Goal: Ask a question

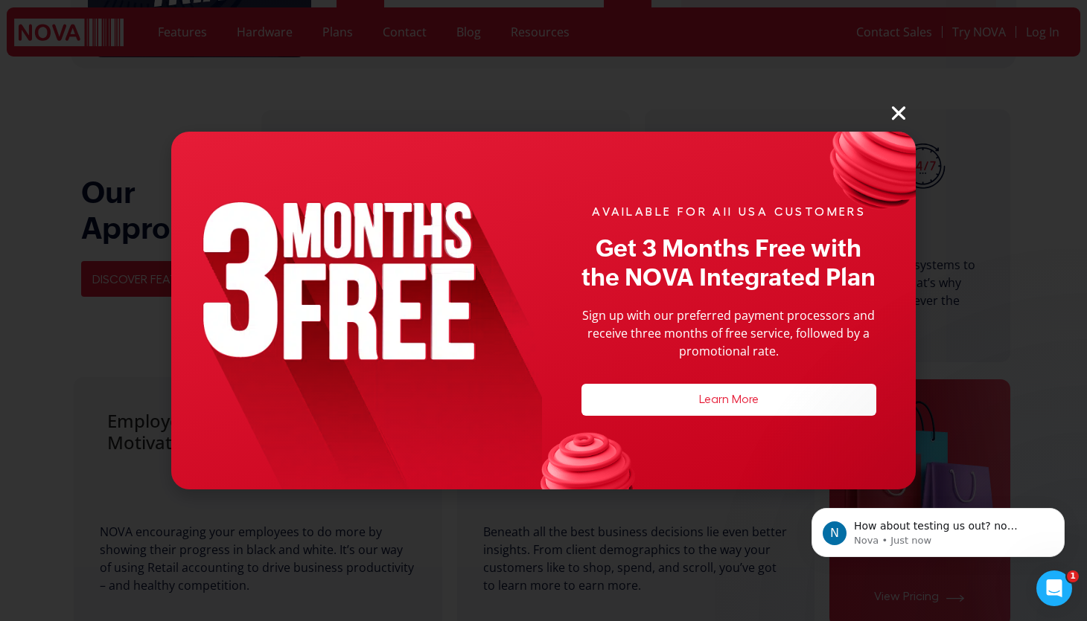
scroll to position [928, 0]
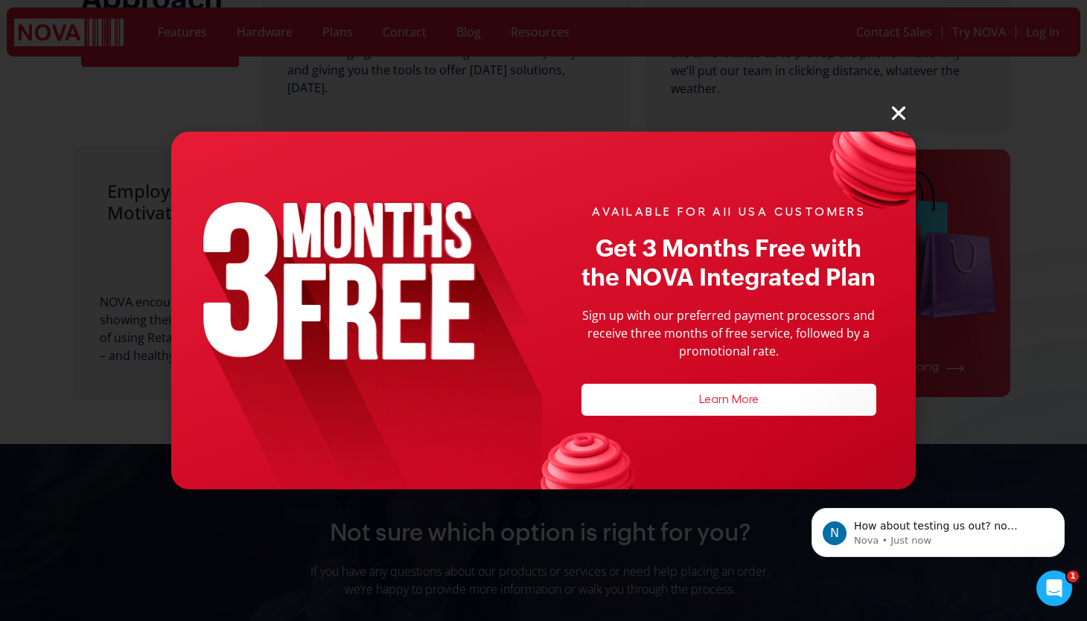
click at [744, 401] on link "Learn More" at bounding box center [729, 400] width 60 height 12
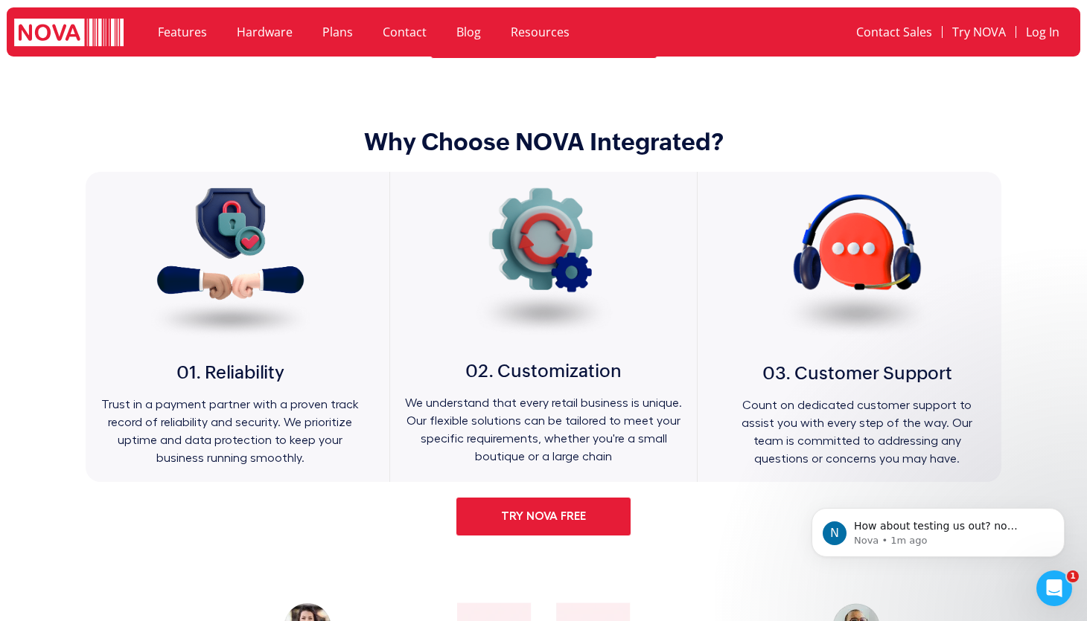
scroll to position [1446, 0]
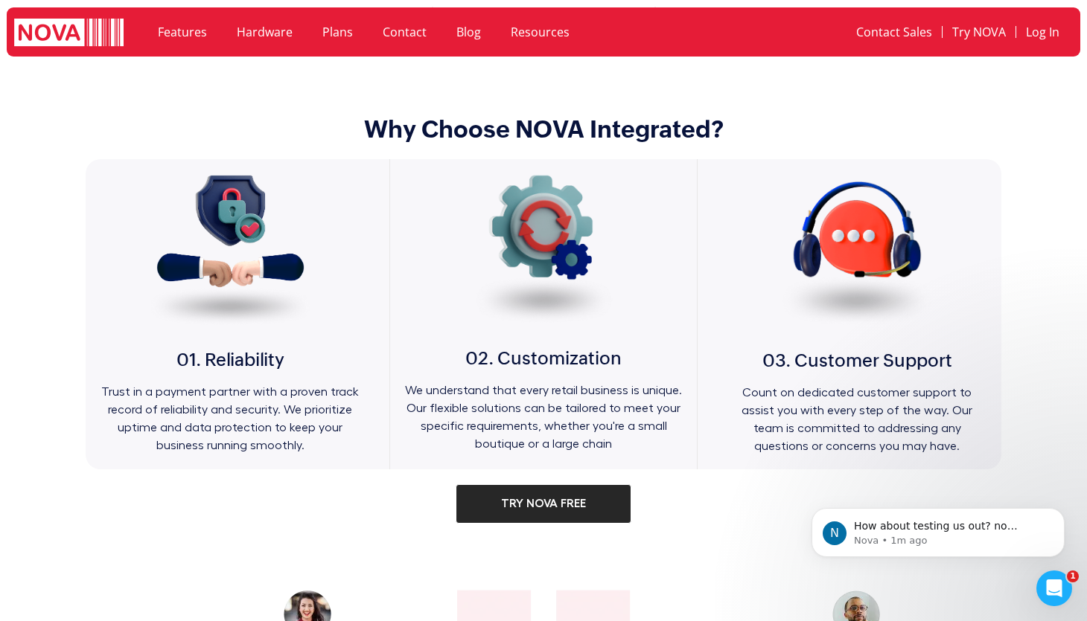
click at [566, 505] on span "Try NOVA Free" at bounding box center [543, 504] width 85 height 14
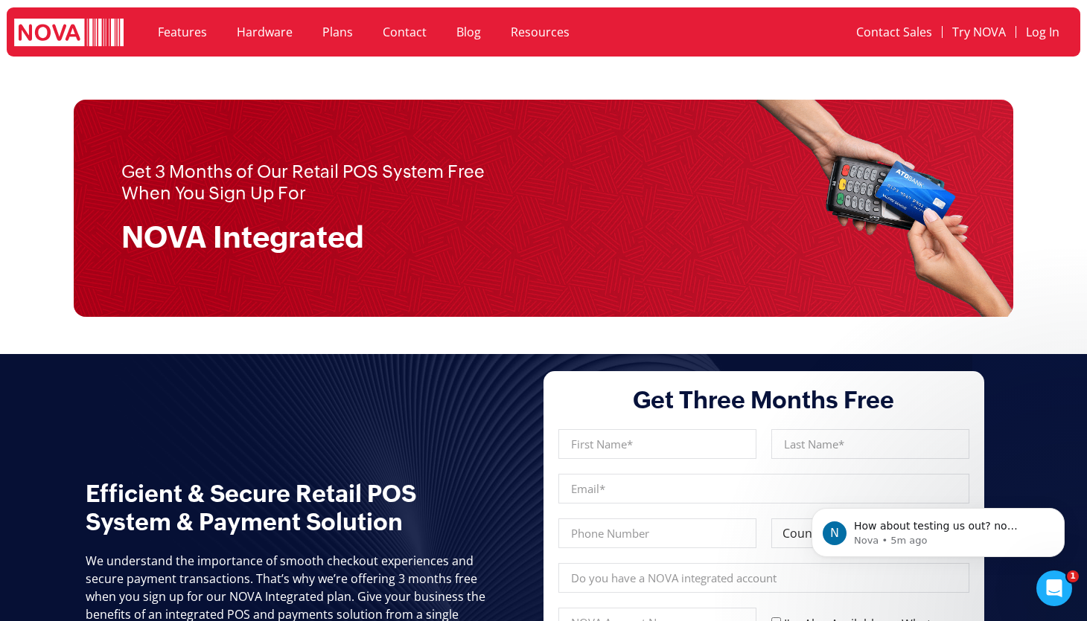
click at [335, 33] on link "Plans" at bounding box center [337, 32] width 60 height 34
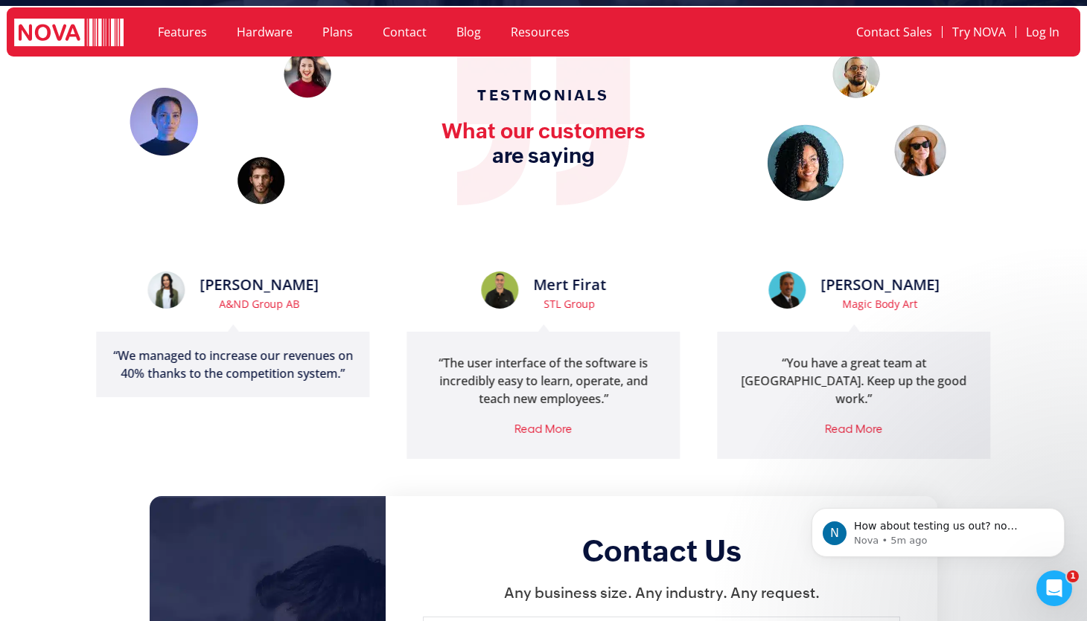
scroll to position [1660, 0]
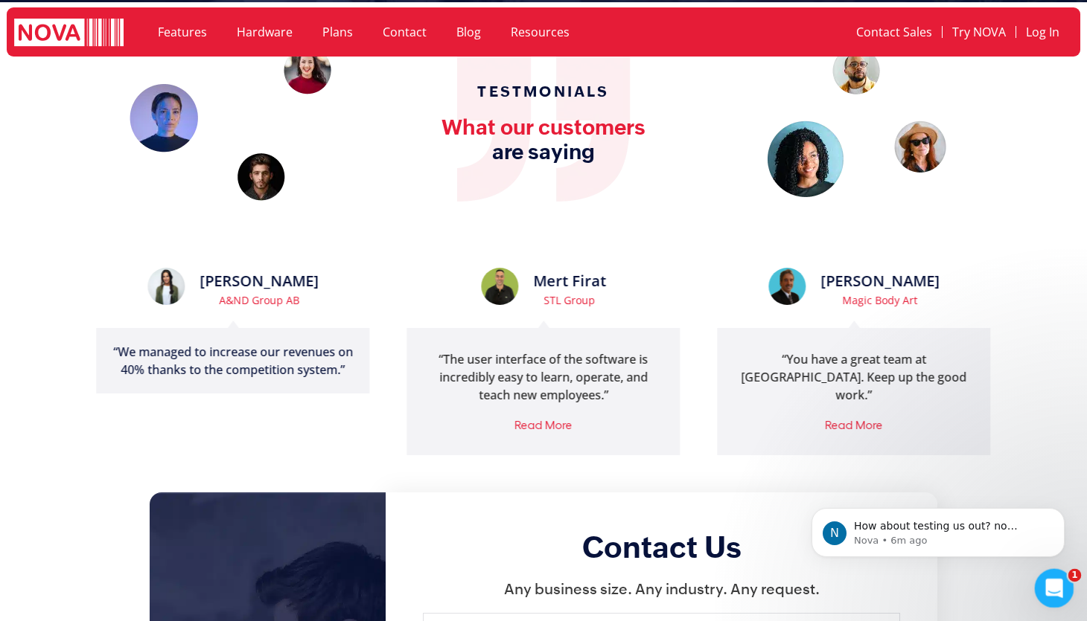
click at [1040, 578] on div "Open Intercom Messenger" at bounding box center [1051, 586] width 49 height 49
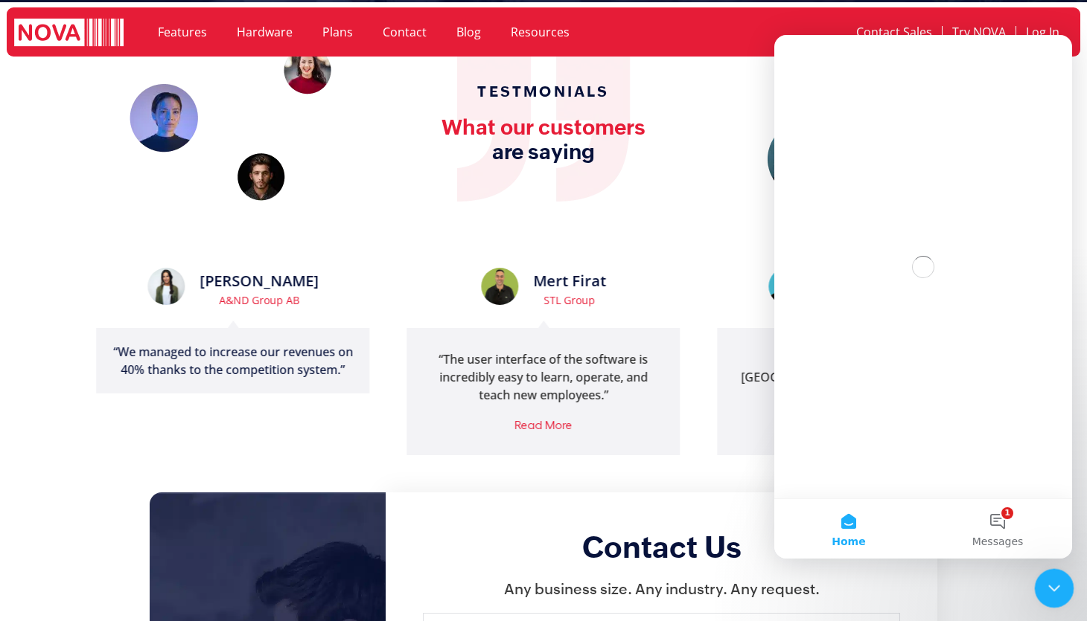
scroll to position [0, 0]
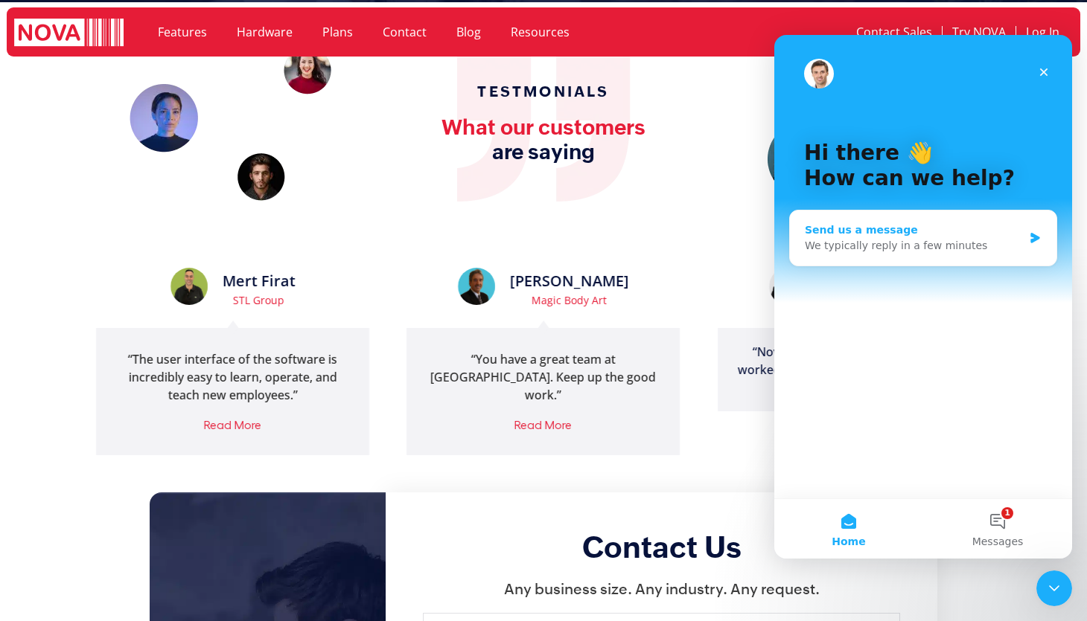
click at [1037, 234] on icon "Intercom messenger" at bounding box center [1035, 238] width 13 height 12
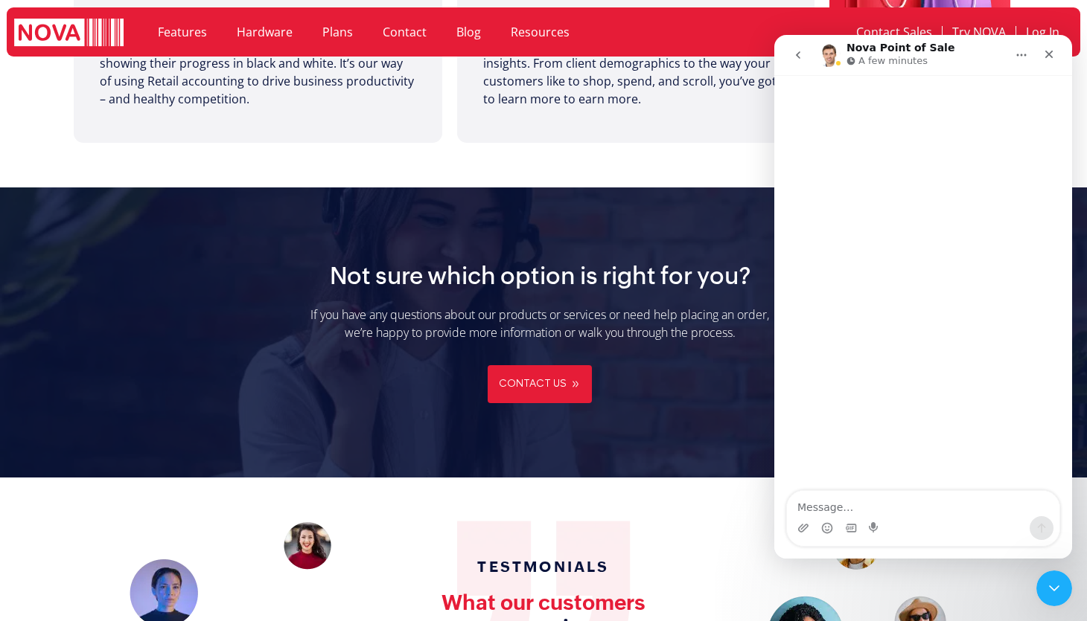
scroll to position [1098, 0]
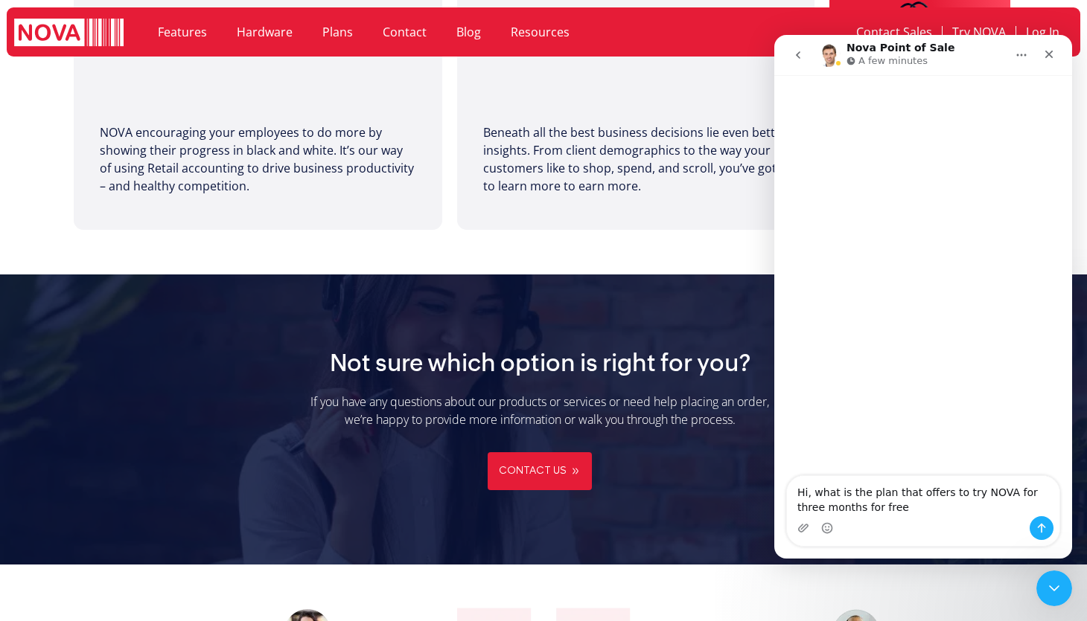
type textarea "Hi, what is the plan that offers to try NOVA for three months for free?"
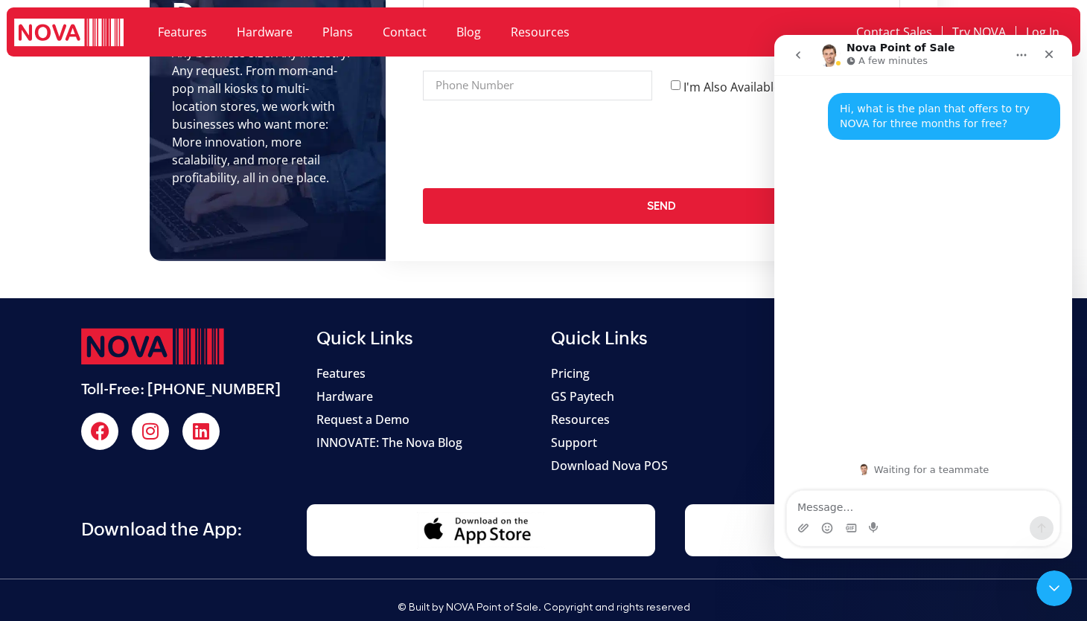
scroll to position [2441, 0]
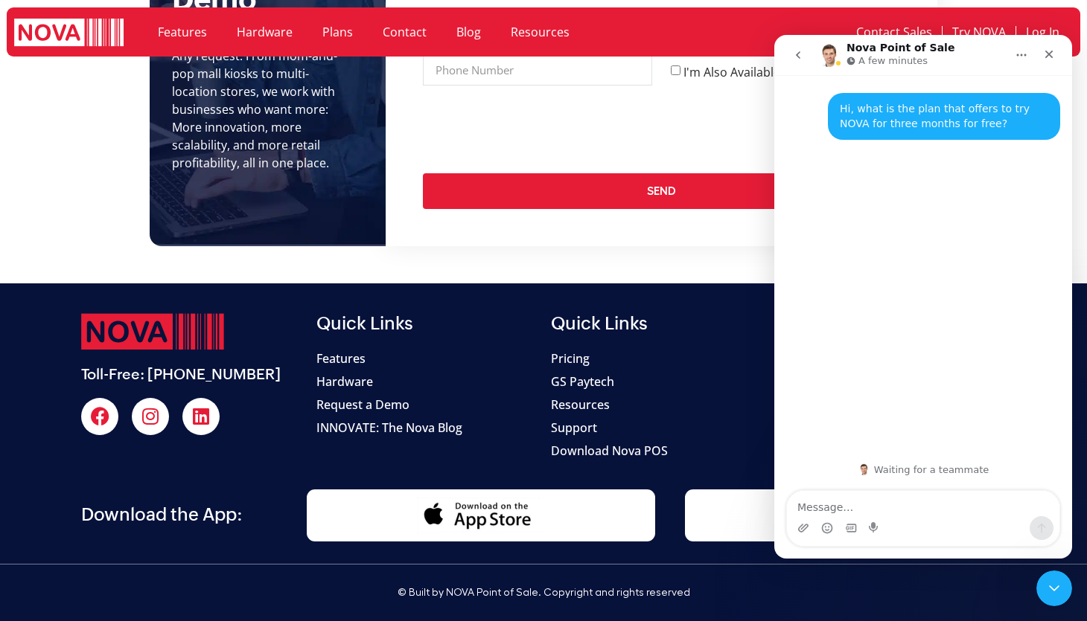
click at [568, 358] on span "Pricing" at bounding box center [570, 359] width 39 height 18
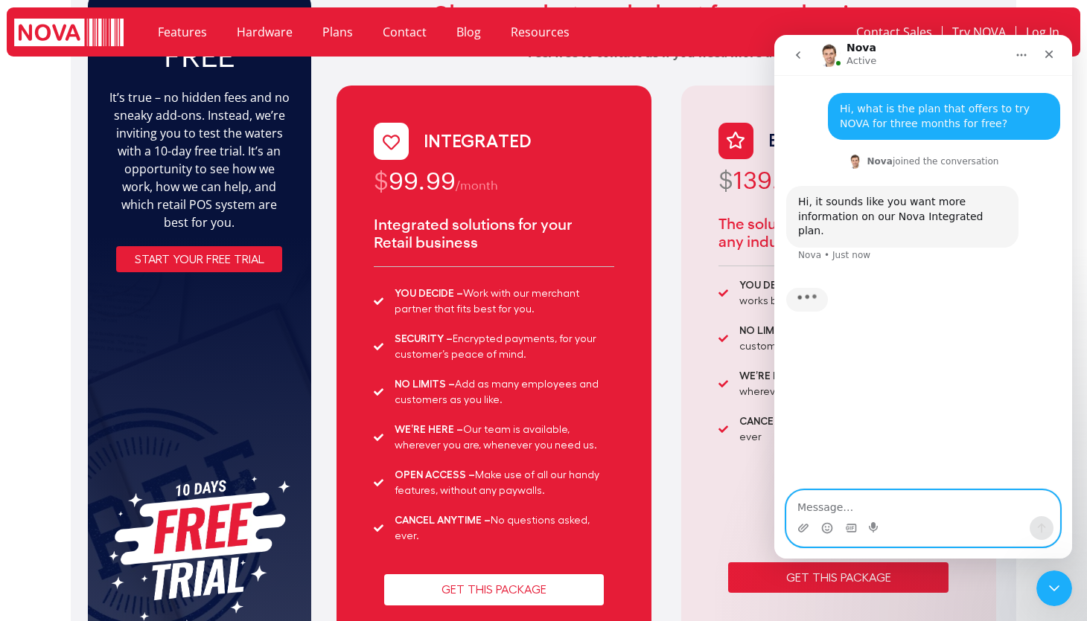
scroll to position [106, 0]
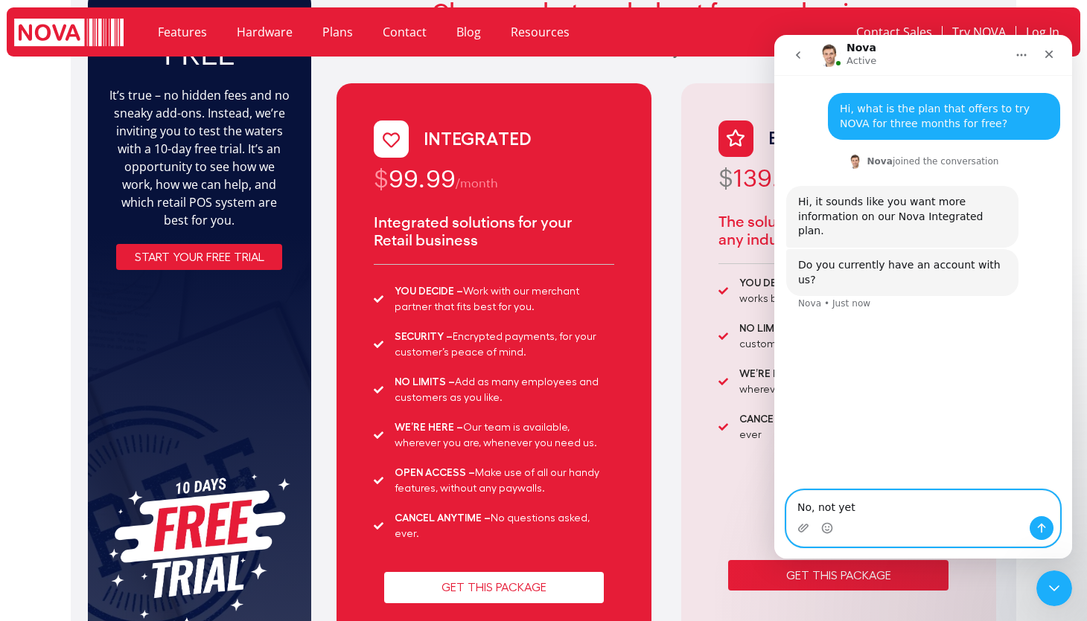
type textarea "No, not yet."
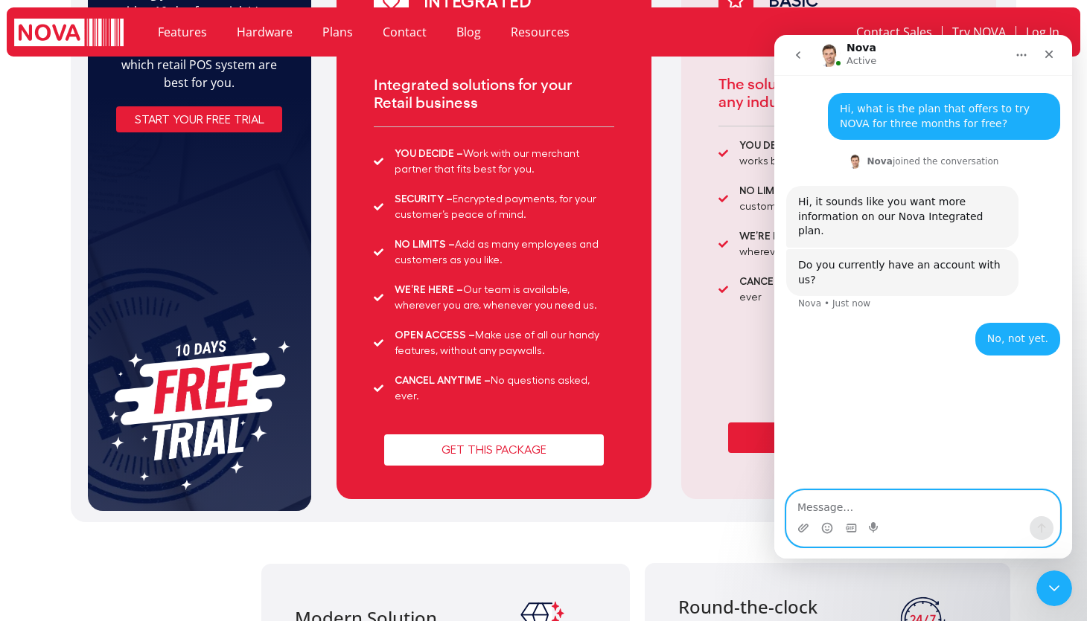
scroll to position [247, 0]
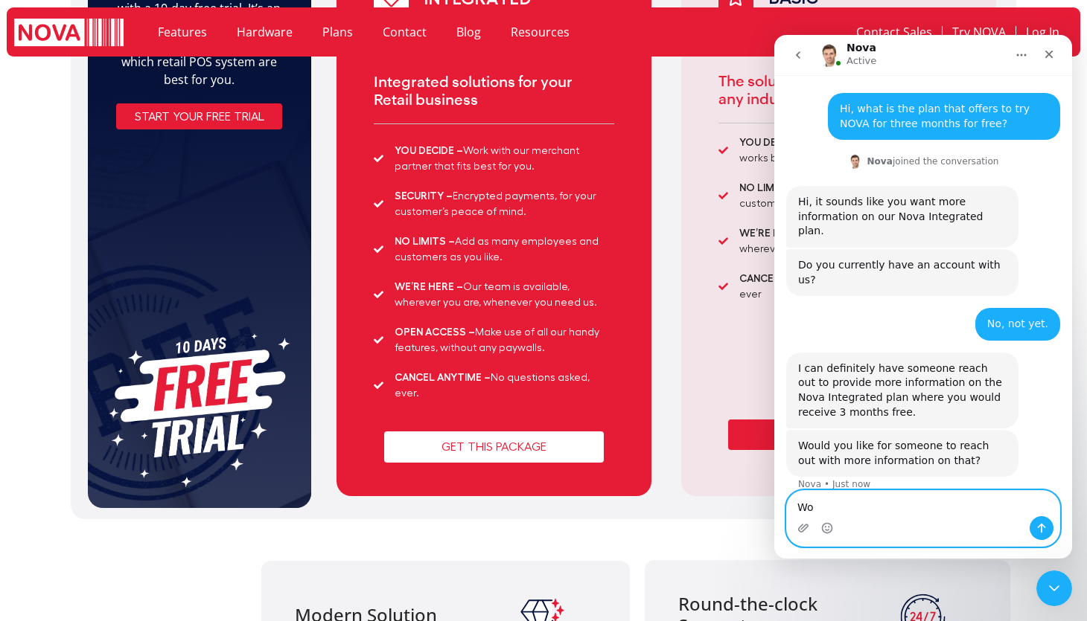
type textarea "W"
type textarea "I"
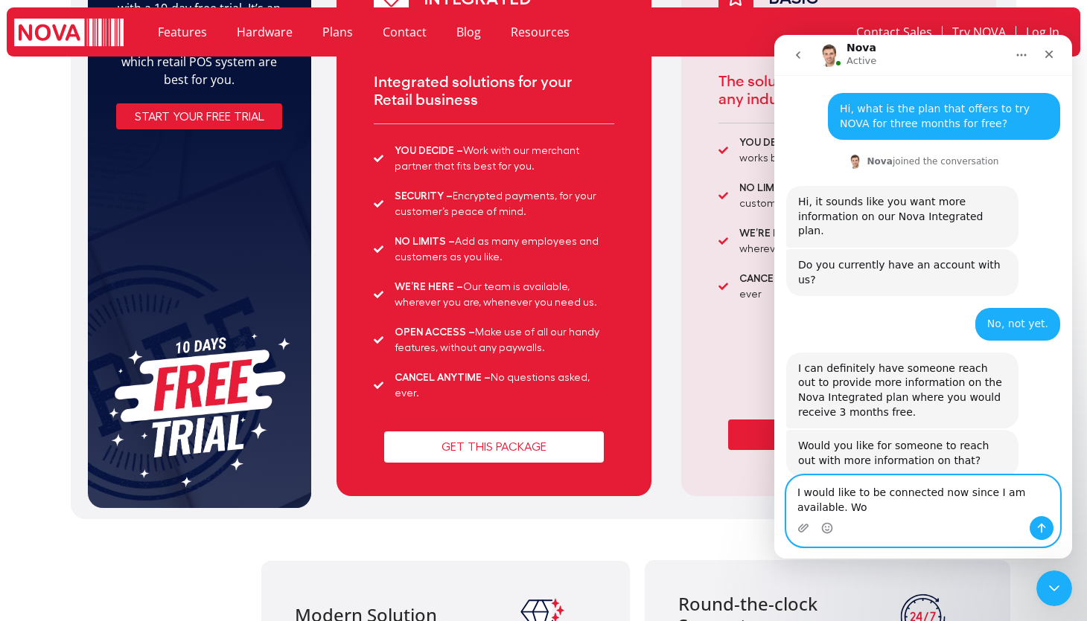
scroll to position [3, 0]
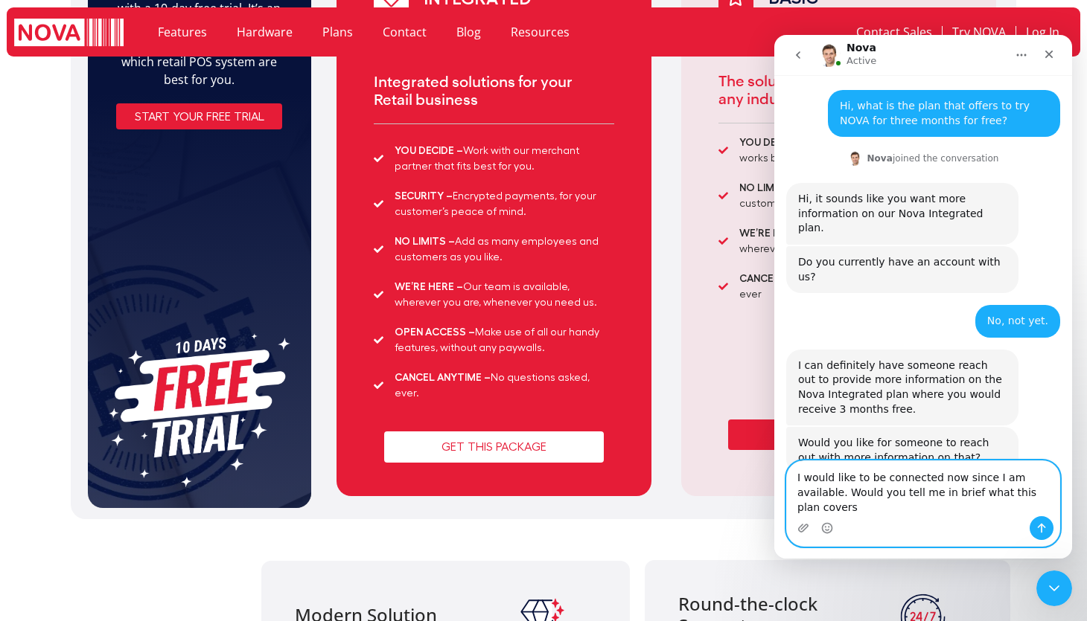
type textarea "I would like to be connected now since I am available. Would you tell me in bri…"
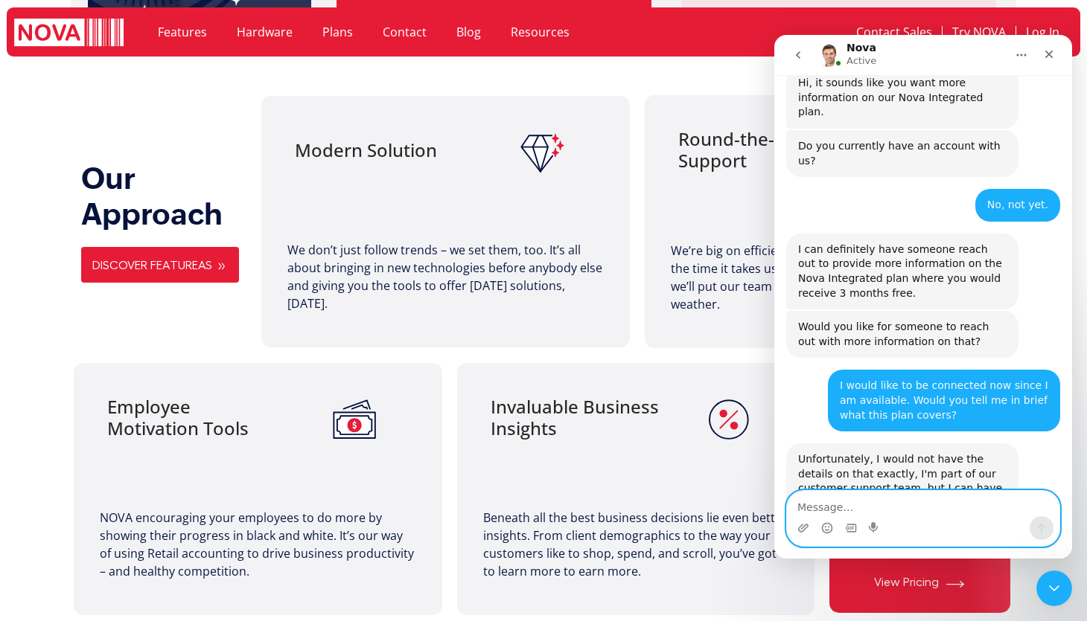
scroll to position [164, 0]
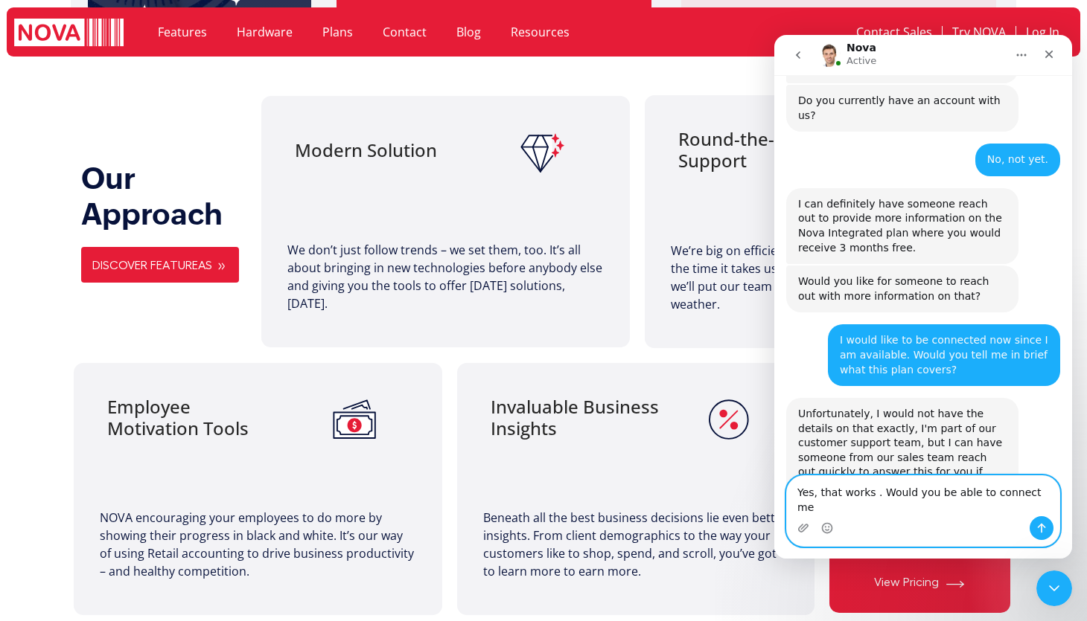
type textarea "Yes, that works . Would you be able to connect me?"
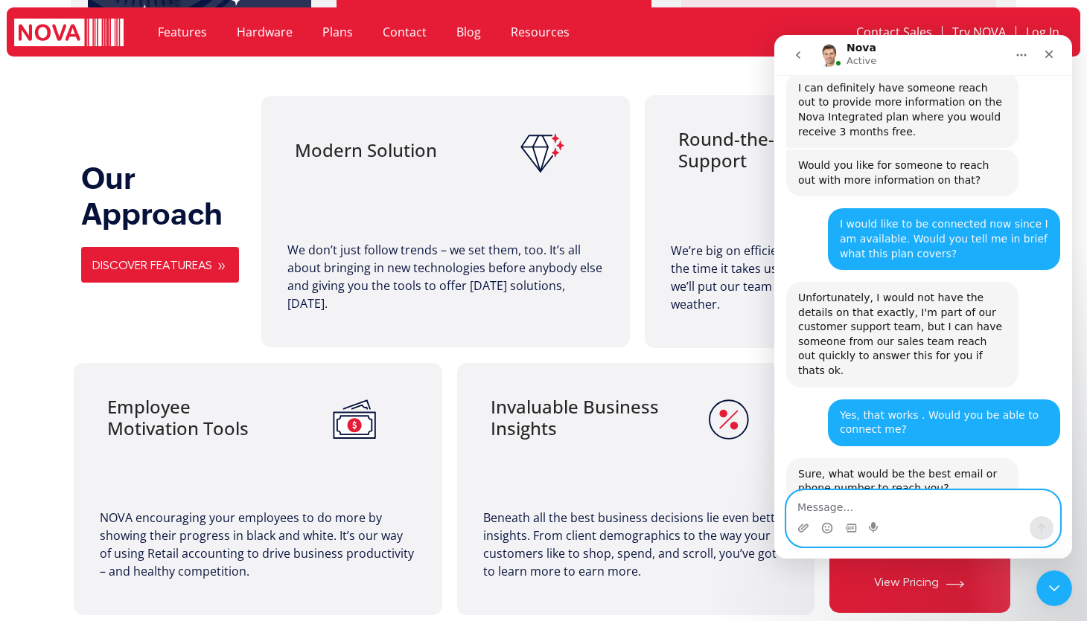
scroll to position [282, 0]
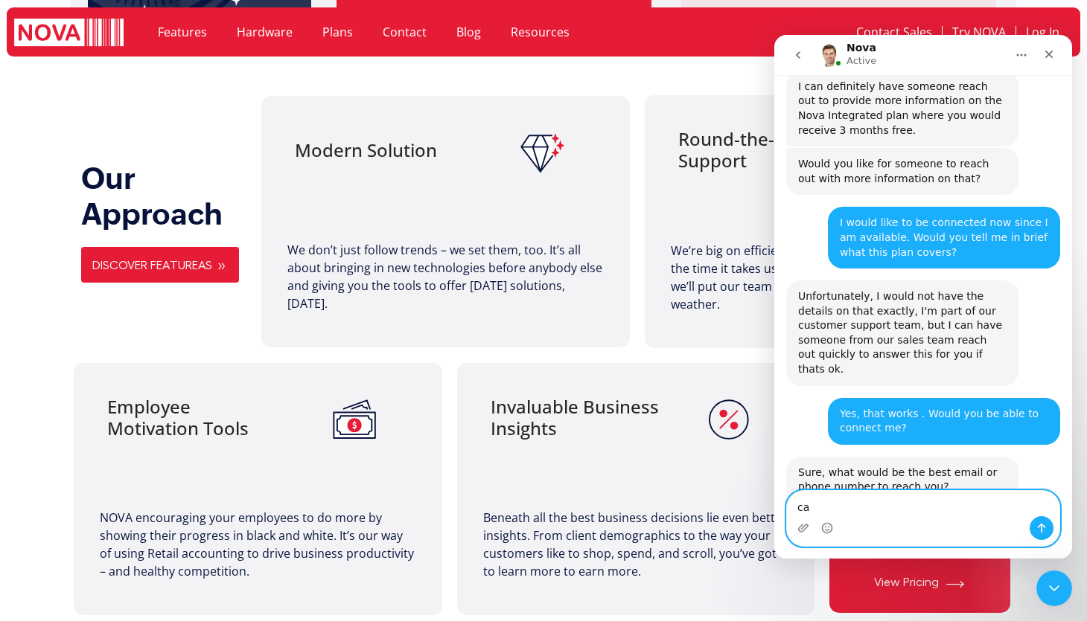
type textarea "c"
type textarea "[EMAIL_ADDRESS][DOMAIN_NAME]"
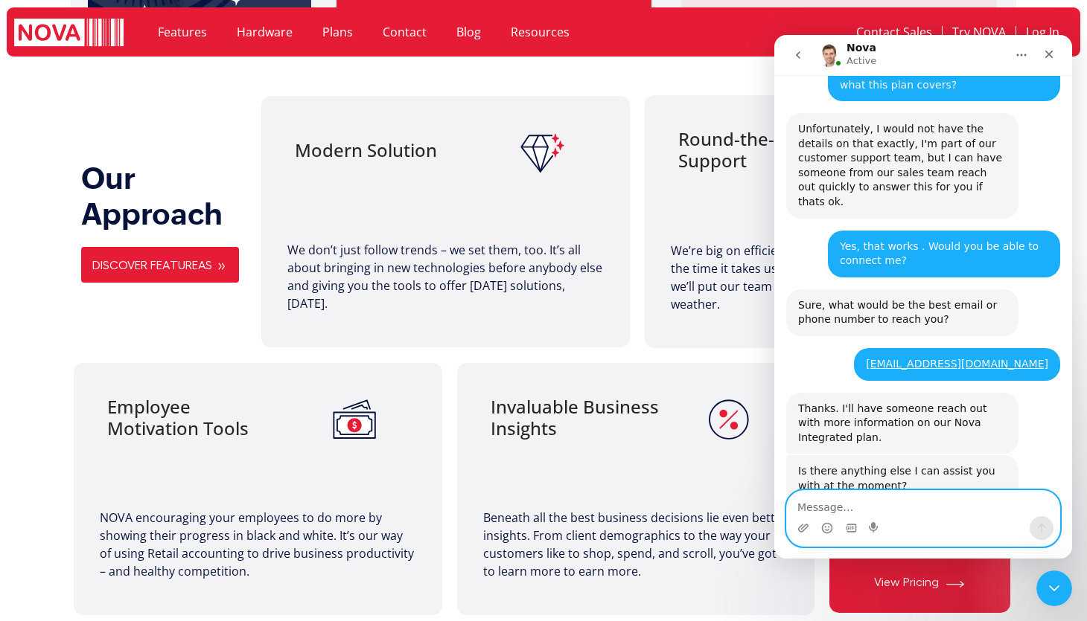
scroll to position [449, 0]
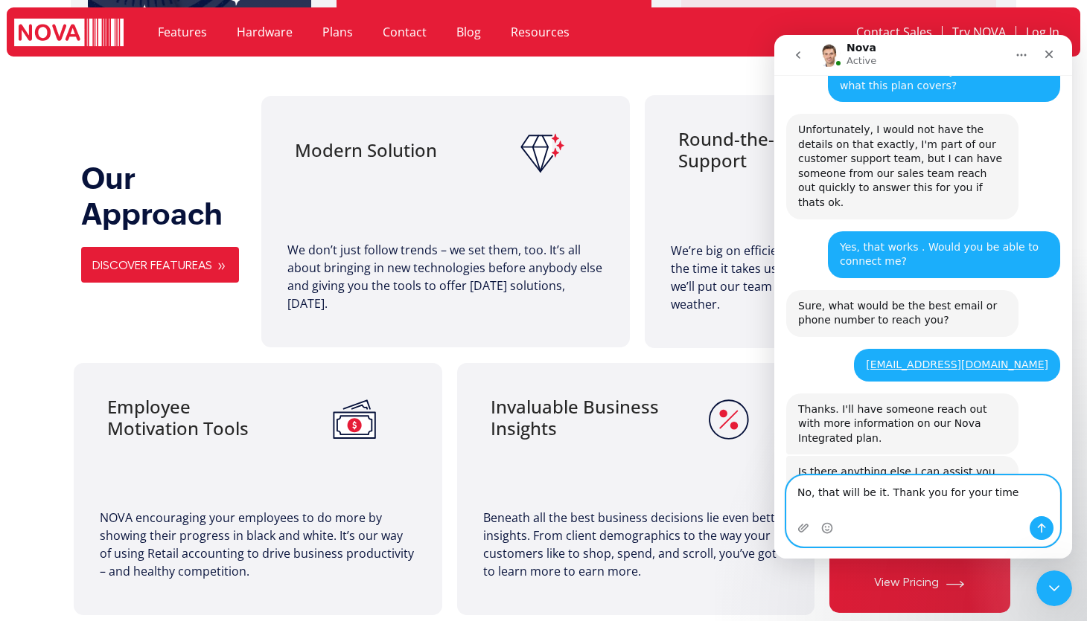
type textarea "No, that will be it. Thank you for your time."
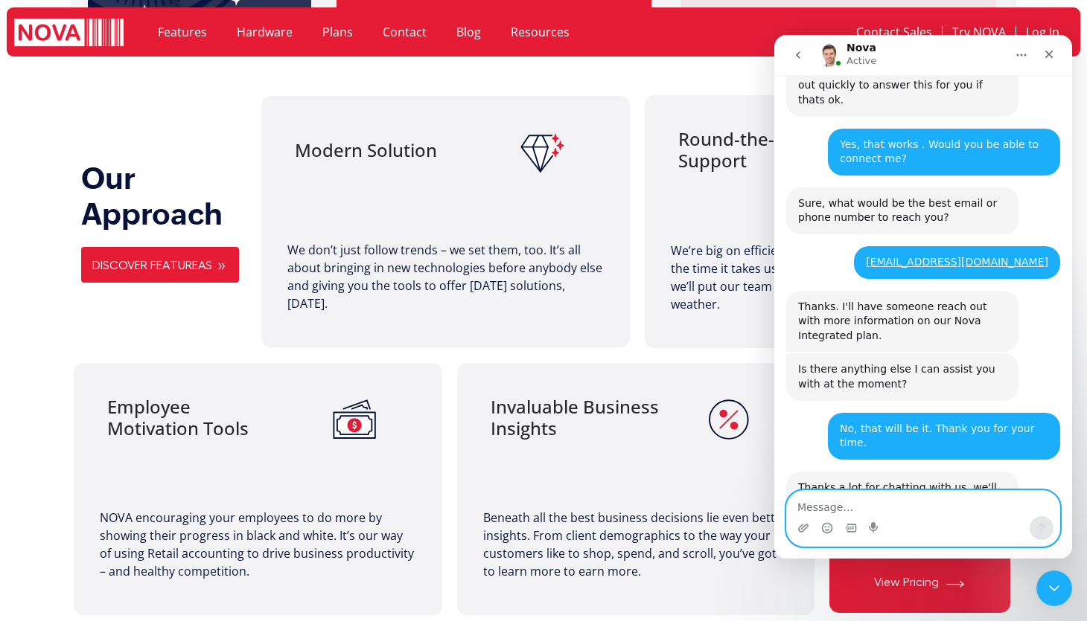
scroll to position [601, 0]
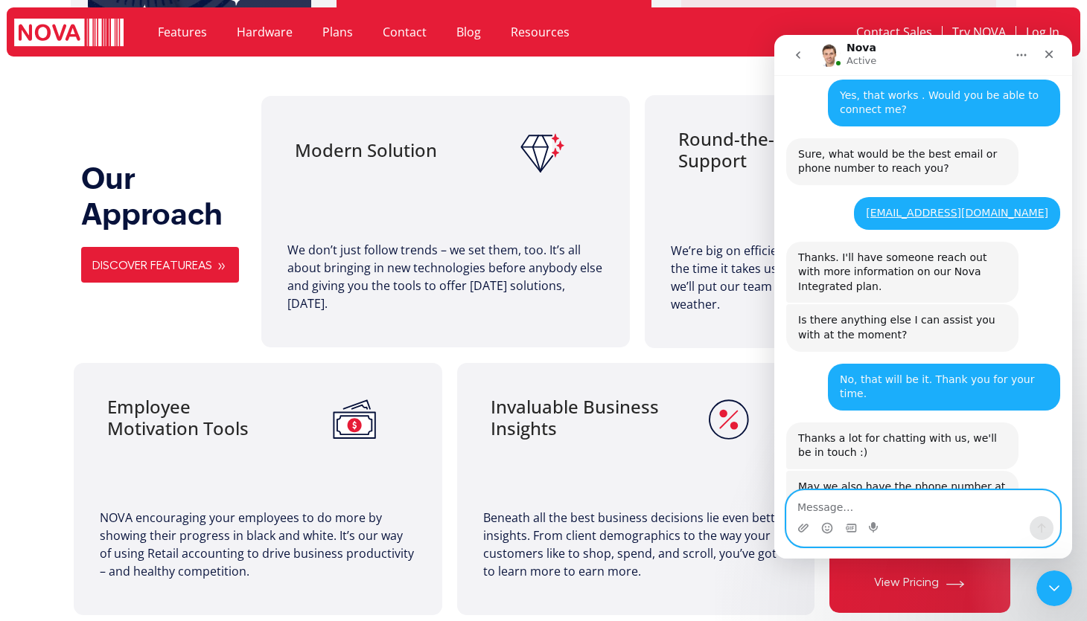
click at [951, 511] on textarea "Message…" at bounding box center [923, 503] width 272 height 25
type textarea "[PHONE_NUMBER]"
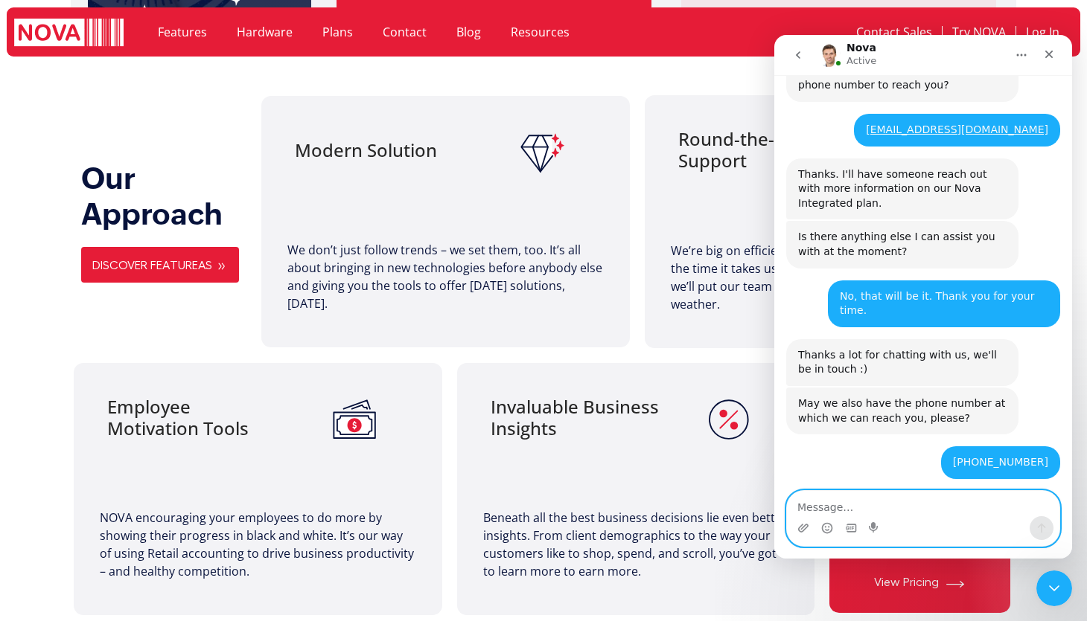
scroll to position [689, 0]
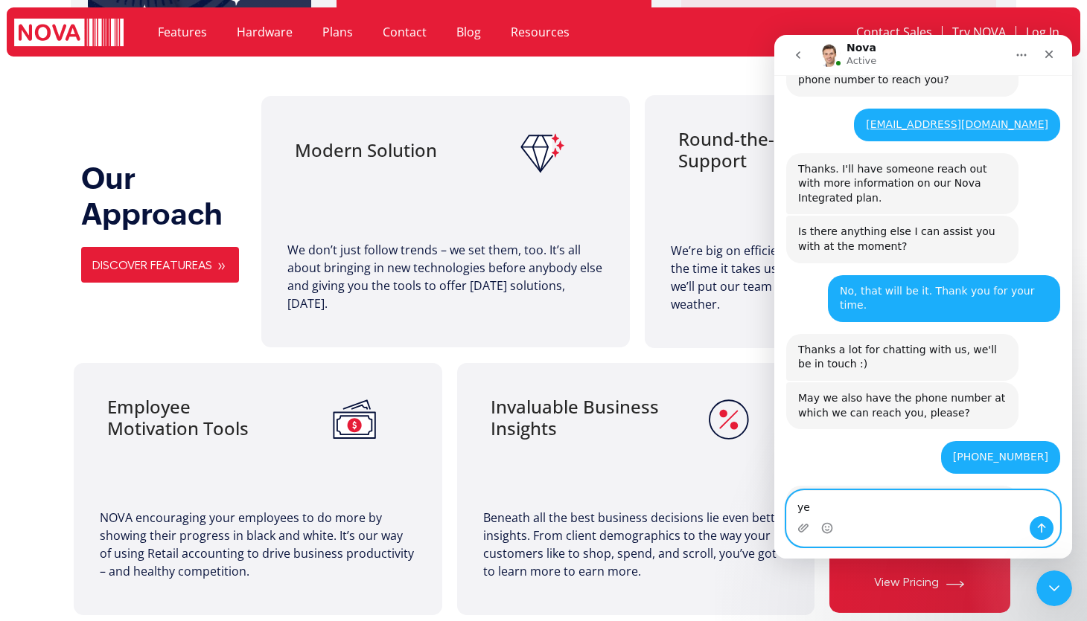
type textarea "y"
type textarea "Yes"
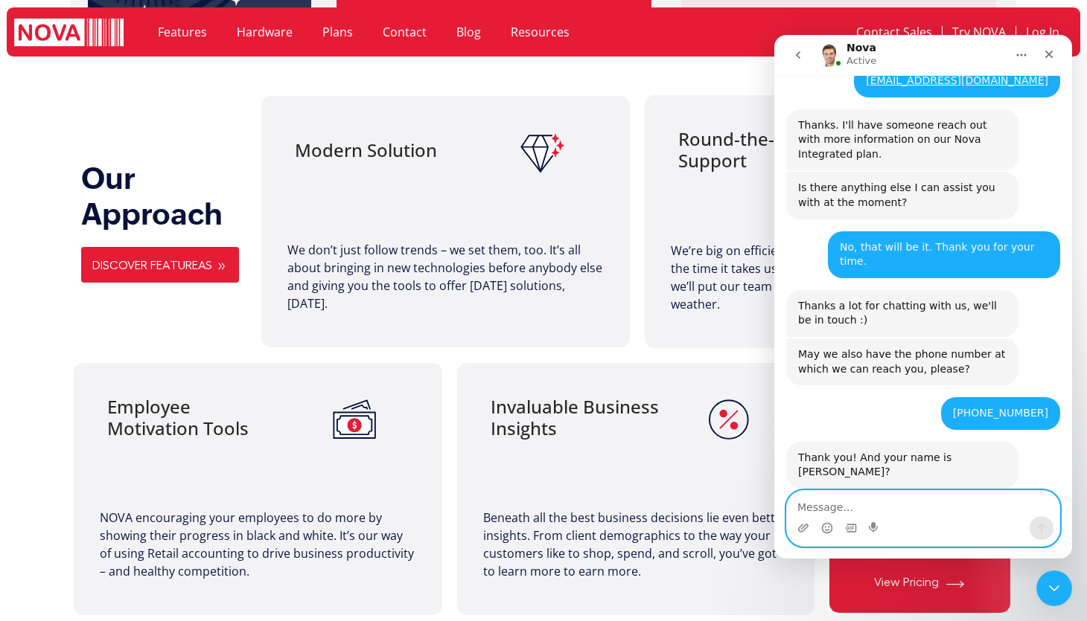
scroll to position [793, 0]
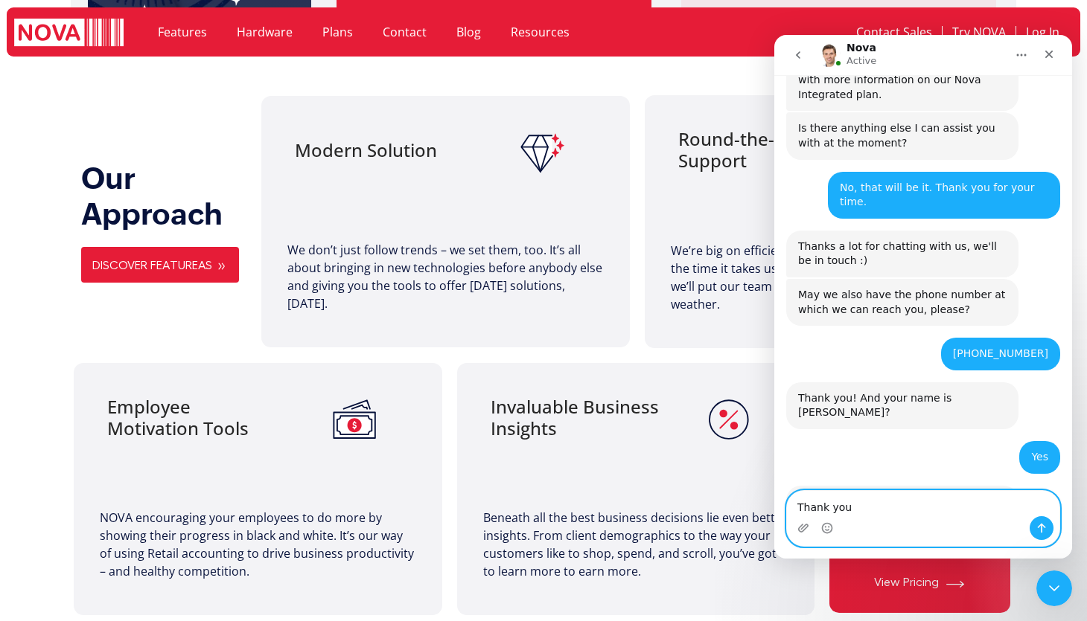
type textarea "Thank you."
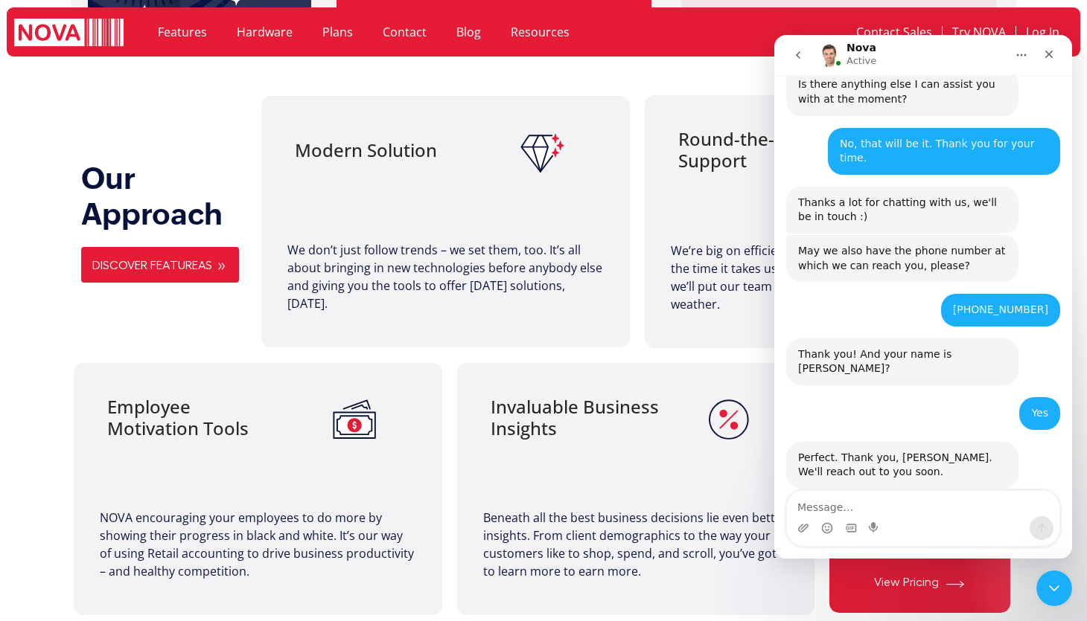
click at [203, 160] on div "Our Approach Discover Featureas" at bounding box center [168, 221] width 188 height 136
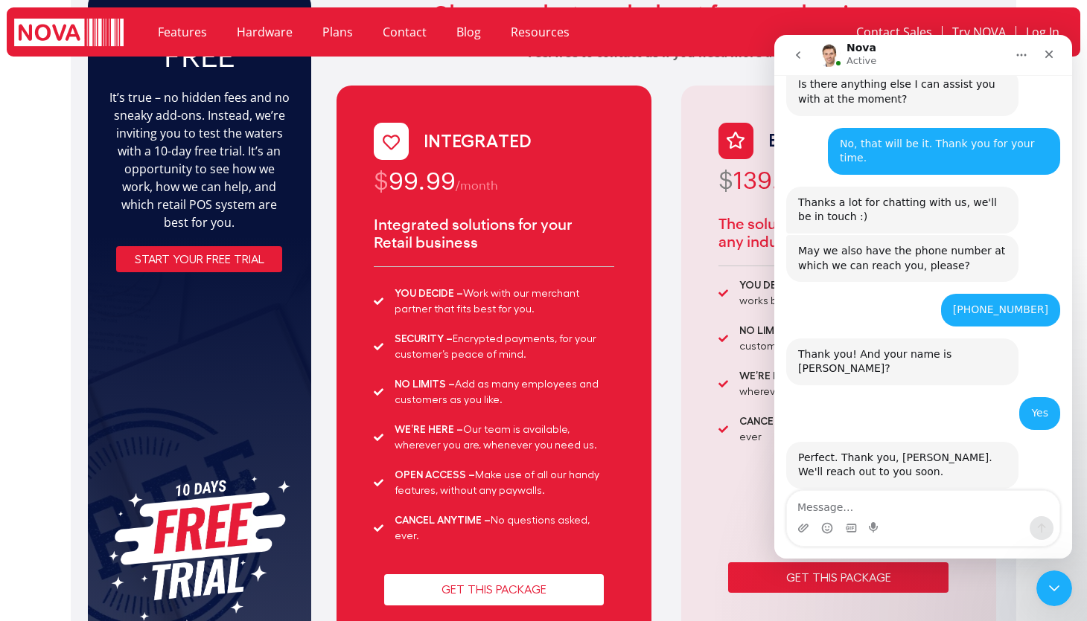
scroll to position [106, 0]
